Goal: Task Accomplishment & Management: Complete application form

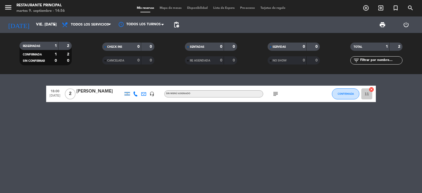
scroll to position [205, 0]
click at [367, 6] on icon "add_circle_outline" at bounding box center [366, 8] width 7 height 7
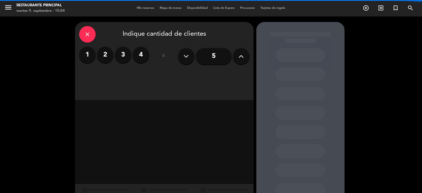
click at [102, 56] on label "2" at bounding box center [105, 55] width 16 height 16
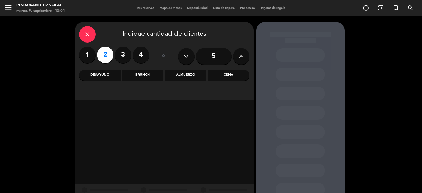
click at [191, 73] on div "Almuerzo" at bounding box center [186, 75] width 42 height 11
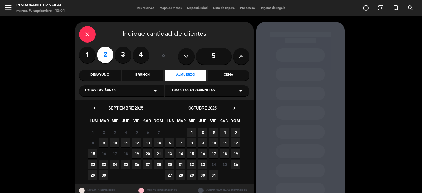
click at [138, 143] on span "12" at bounding box center [136, 143] width 9 height 9
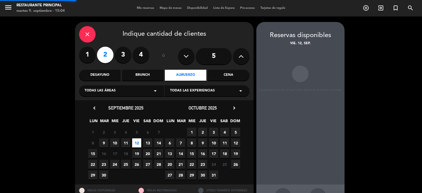
scroll to position [20, 0]
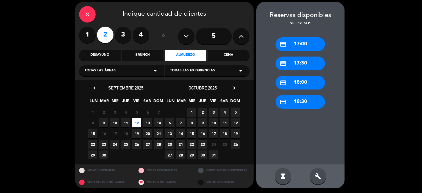
click at [290, 46] on div "credit_card 17:00" at bounding box center [300, 44] width 49 height 14
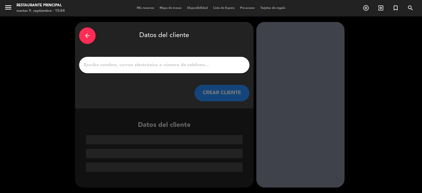
click at [206, 67] on input "Página Completa" at bounding box center [164, 65] width 162 height 8
paste input "[PERSON_NAME]"
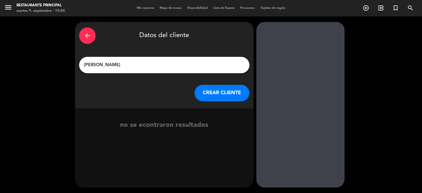
type input "[PERSON_NAME]"
click at [207, 95] on button "CREAR CLIENTE" at bounding box center [222, 93] width 55 height 16
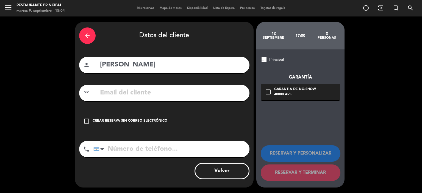
click at [154, 122] on div "Crear reserva sin correo electrónico" at bounding box center [130, 120] width 75 height 5
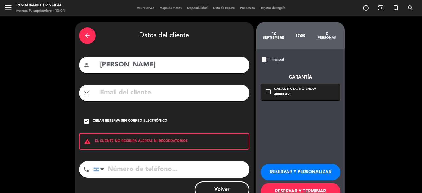
click at [297, 168] on button "RESERVAR Y PERSONALIZAR" at bounding box center [301, 172] width 80 height 16
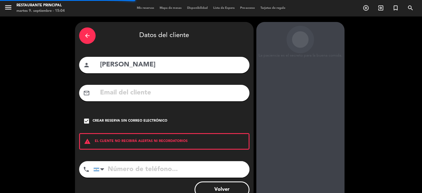
scroll to position [22, 0]
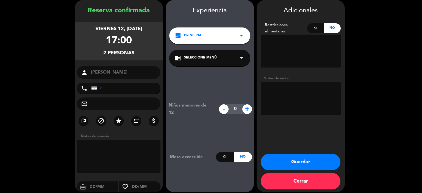
click at [207, 56] on span "Seleccione Menú" at bounding box center [200, 57] width 33 height 5
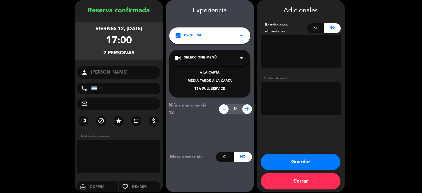
click at [210, 89] on div "TEA FULL SERVICE" at bounding box center [210, 89] width 70 height 5
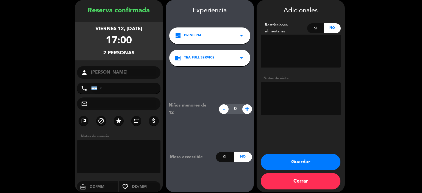
click at [275, 96] on textarea at bounding box center [301, 98] width 80 height 33
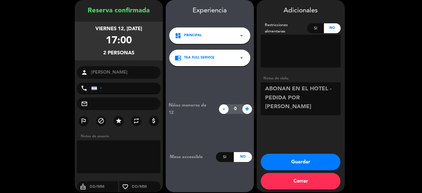
type textarea "ABONAN EN EL HOTEL - PEDIDA POR [PERSON_NAME]"
click at [293, 159] on button "Guardar" at bounding box center [301, 162] width 80 height 16
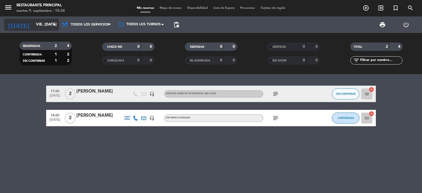
click at [33, 22] on input "vie. [DATE]" at bounding box center [59, 25] width 52 height 10
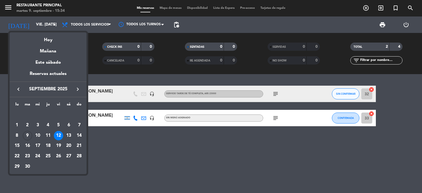
click at [17, 89] on icon "keyboard_arrow_left" at bounding box center [18, 89] width 7 height 7
click at [78, 89] on icon "keyboard_arrow_right" at bounding box center [78, 89] width 7 height 7
click at [27, 132] on div "9" at bounding box center [27, 135] width 9 height 9
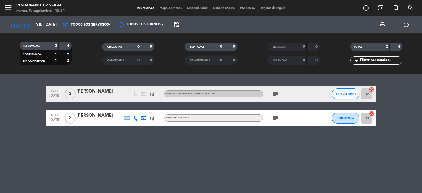
type input "[DATE] sep."
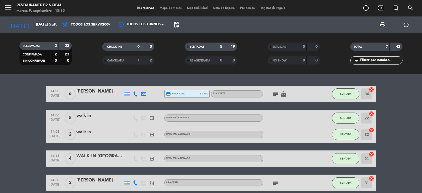
scroll to position [27, 0]
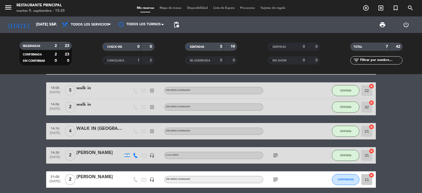
click at [115, 150] on div "[PERSON_NAME]" at bounding box center [99, 153] width 47 height 7
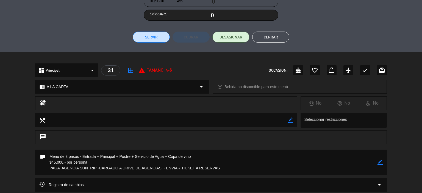
scroll to position [0, 0]
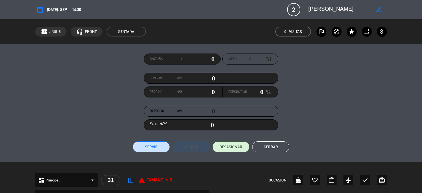
drag, startPoint x: 308, startPoint y: 9, endPoint x: 230, endPoint y: 9, distance: 77.8
click at [352, 9] on div "border_color" at bounding box center [346, 10] width 82 height 10
